Goal: Information Seeking & Learning: Check status

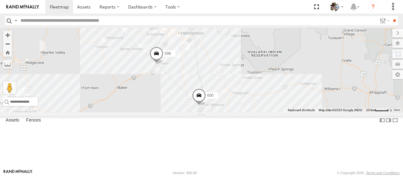
drag, startPoint x: 233, startPoint y: 83, endPoint x: 231, endPoint y: 121, distance: 37.5
click at [231, 112] on div "484 596 599 600 567 429" at bounding box center [201, 70] width 403 height 85
drag, startPoint x: 245, startPoint y: 95, endPoint x: 242, endPoint y: 115, distance: 19.8
click at [242, 112] on div "484 596 599 600 567 429" at bounding box center [201, 70] width 403 height 85
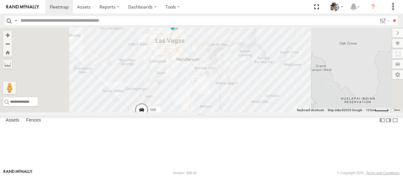
drag, startPoint x: 245, startPoint y: 89, endPoint x: 244, endPoint y: 112, distance: 22.1
click at [244, 112] on div "484 596 599 600 567 429" at bounding box center [201, 70] width 403 height 85
click at [178, 26] on span at bounding box center [172, 20] width 11 height 11
click at [170, 14] on link at bounding box center [162, 11] width 16 height 6
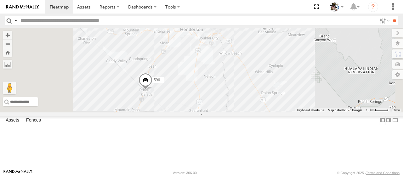
click at [207, 87] on div "484 596 599 600 567 429 599 Rialto LV - 1 - 2 36.23961 , -115.11434 3 14:18:38 …" at bounding box center [201, 70] width 403 height 85
click at [153, 90] on span at bounding box center [146, 81] width 14 height 17
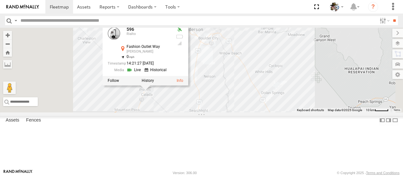
click at [143, 73] on link at bounding box center [135, 70] width 16 height 6
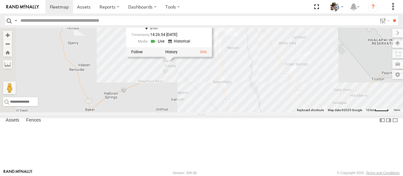
drag, startPoint x: 226, startPoint y: 98, endPoint x: 228, endPoint y: 94, distance: 5.1
click at [228, 94] on div "484 596 599 600 567 429 596 Rialto Fashion Outlet Way [PERSON_NAME] 35.60965 , …" at bounding box center [201, 70] width 403 height 85
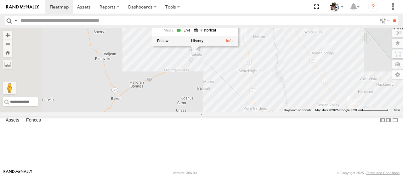
drag, startPoint x: 220, startPoint y: 126, endPoint x: 281, endPoint y: 92, distance: 70.0
click at [281, 92] on div "484 596 599 600 567 429 596 Rialto Fashion Outlet Way [PERSON_NAME] 35.60965 , …" at bounding box center [201, 70] width 403 height 85
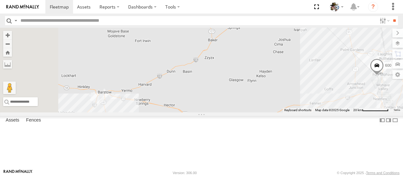
drag, startPoint x: 227, startPoint y: 125, endPoint x: 286, endPoint y: 90, distance: 67.7
click at [291, 88] on div "484 596 599 600 567 429 596 Rialto Fashion Outlet Way [PERSON_NAME] 35.60965 , …" at bounding box center [201, 70] width 403 height 85
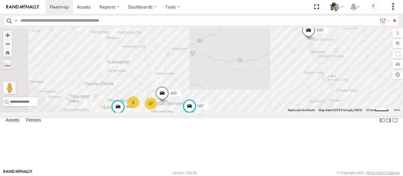
drag, startPoint x: 227, startPoint y: 129, endPoint x: 260, endPoint y: 93, distance: 48.9
click at [260, 93] on div "484 596 599 600 567 429 596 Rialto Fashion Outlet Way [PERSON_NAME] 35.60965 , …" at bounding box center [201, 70] width 403 height 85
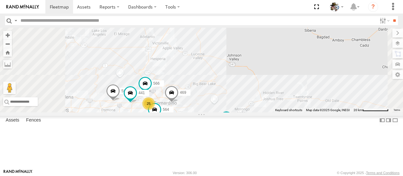
drag, startPoint x: 254, startPoint y: 113, endPoint x: 286, endPoint y: 74, distance: 49.7
click at [286, 74] on div "484 596 599 600 567 429 596 Rialto Fashion Outlet Way [PERSON_NAME] 35.60965 , …" at bounding box center [201, 70] width 403 height 85
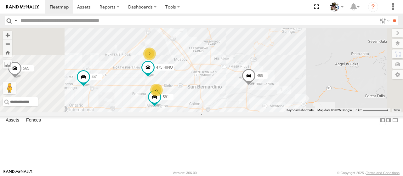
drag, startPoint x: 248, startPoint y: 107, endPoint x: 286, endPoint y: 110, distance: 38.2
click at [286, 110] on div "484 596 599 600 567 429 596 Rialto Fashion Outlet Way [PERSON_NAME] 35.60965 , …" at bounding box center [201, 70] width 403 height 85
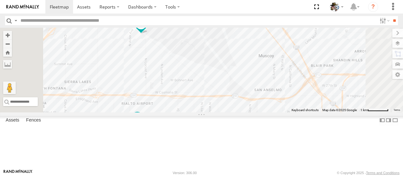
drag, startPoint x: 230, startPoint y: 82, endPoint x: 243, endPoint y: 97, distance: 19.9
click at [243, 97] on div "484 596 599 600 567 429 596 Rialto Fashion Outlet Way [PERSON_NAME] 35.60965 , …" at bounding box center [201, 70] width 403 height 85
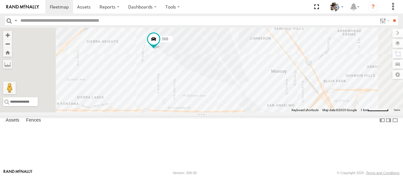
click at [131, 24] on span at bounding box center [125, 17] width 11 height 11
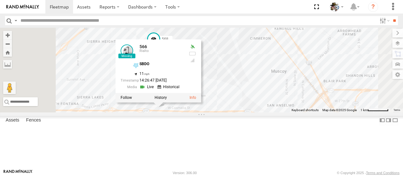
click at [156, 90] on link at bounding box center [148, 87] width 16 height 6
click at [298, 108] on div "484 596 599 600 567 429 469 564 565 441 475 HINO 581 568 566 566 Rialto SBDO 34…" at bounding box center [201, 70] width 403 height 85
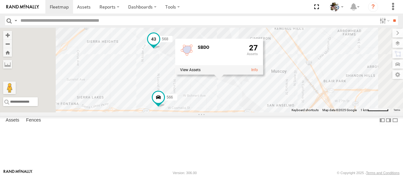
click at [159, 45] on span at bounding box center [153, 38] width 11 height 11
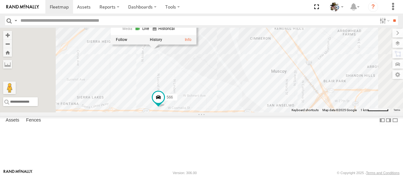
click at [151, 32] on link at bounding box center [143, 29] width 16 height 6
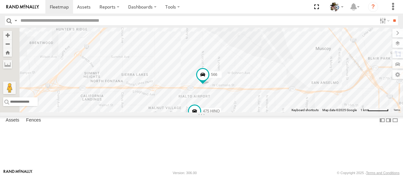
drag, startPoint x: 208, startPoint y: 100, endPoint x: 254, endPoint y: 88, distance: 47.5
click at [251, 71] on div "484 596 599 600 567 429 469 564 565 441 475 HINO 581 568 566 568 Rialto SBDO 34…" at bounding box center [201, 70] width 403 height 85
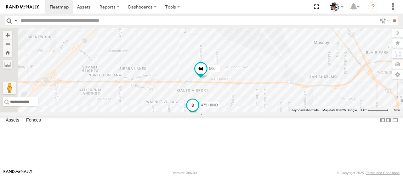
click at [199, 111] on span at bounding box center [192, 105] width 11 height 11
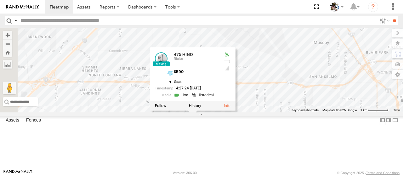
click at [190, 98] on link at bounding box center [182, 95] width 16 height 6
